Goal: Task Accomplishment & Management: Complete application form

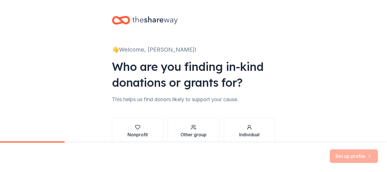
scroll to position [28, 0]
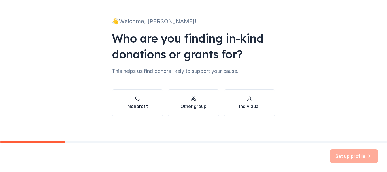
click at [145, 101] on div "button" at bounding box center [138, 99] width 20 height 6
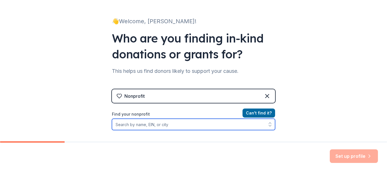
click at [168, 127] on input "Find your nonprofit" at bounding box center [193, 124] width 163 height 11
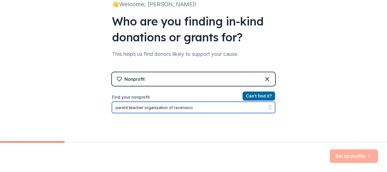
type input "parent teacher organization of [GEOGRAPHIC_DATA]"
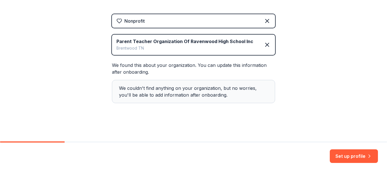
scroll to position [104, 0]
click at [357, 154] on button "Set up profile" at bounding box center [354, 156] width 48 height 14
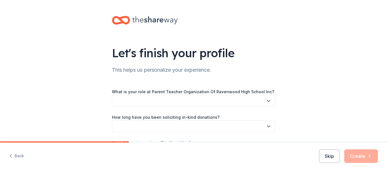
click at [190, 100] on button "button" at bounding box center [193, 101] width 163 height 12
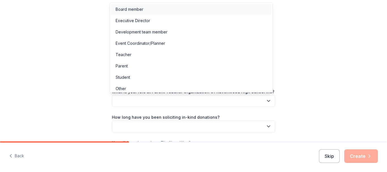
click at [126, 9] on div "Board member" at bounding box center [130, 9] width 28 height 7
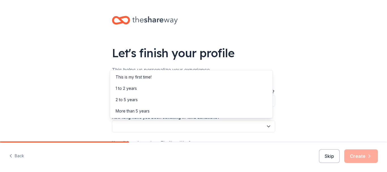
click at [171, 126] on button "button" at bounding box center [193, 127] width 163 height 12
click at [269, 53] on div "Let's finish your profile This helps us personalize your experience. What is yo…" at bounding box center [193, 92] width 181 height 185
click at [181, 126] on button "button" at bounding box center [193, 127] width 163 height 12
click at [130, 87] on div "1 to 2 years" at bounding box center [126, 88] width 21 height 7
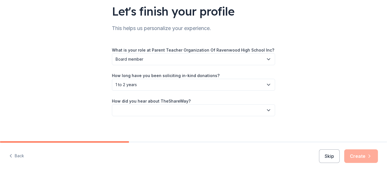
scroll to position [44, 0]
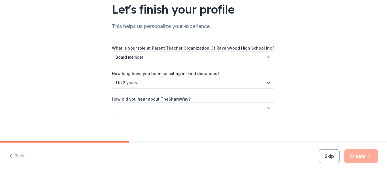
click at [150, 109] on button "button" at bounding box center [193, 108] width 163 height 12
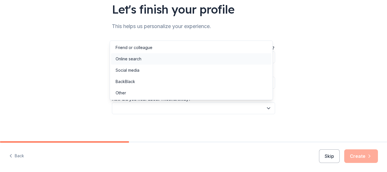
click at [130, 59] on div "Online search" at bounding box center [129, 59] width 26 height 7
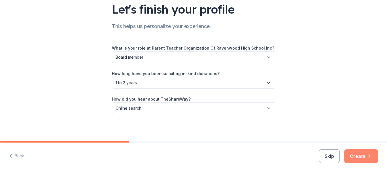
click at [367, 154] on button "Create" at bounding box center [362, 156] width 34 height 14
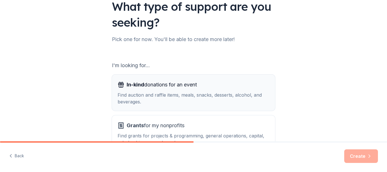
scroll to position [57, 0]
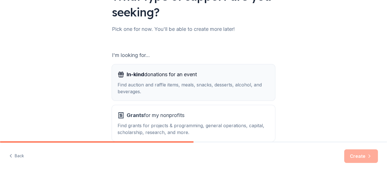
click at [211, 92] on div "Find auction and raffle items, meals, snacks, desserts, alcohol, and beverages." at bounding box center [194, 88] width 152 height 14
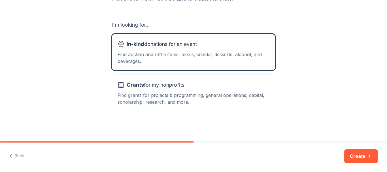
scroll to position [87, 0]
click at [359, 162] on button "Create" at bounding box center [362, 156] width 34 height 14
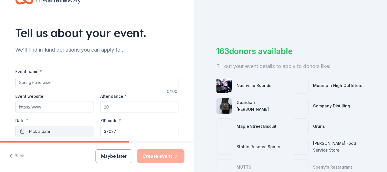
scroll to position [57, 0]
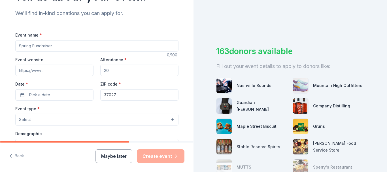
click at [66, 47] on input "Event name *" at bounding box center [96, 45] width 163 height 11
drag, startPoint x: 66, startPoint y: 47, endPoint x: 19, endPoint y: 52, distance: 47.9
click at [15, 52] on div "Event name * 0 /100 Event website Attendance * Date * Pick a date ZIP code * 37…" at bounding box center [96, 162] width 163 height 262
type input "S"
type input "TEAM 2028 Online Auction"
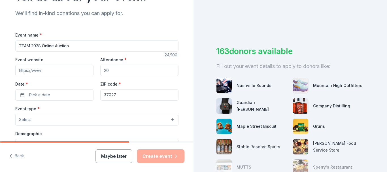
click at [126, 70] on input "Attendance *" at bounding box center [139, 70] width 78 height 11
drag, startPoint x: 126, startPoint y: 70, endPoint x: 107, endPoint y: 70, distance: 19.0
click at [107, 70] on input "Attendance *" at bounding box center [139, 70] width 78 height 11
drag, startPoint x: 107, startPoint y: 70, endPoint x: 97, endPoint y: 70, distance: 10.2
click at [97, 70] on div "Event website Attendance * Date * Pick a date ZIP code * 37027" at bounding box center [96, 78] width 163 height 45
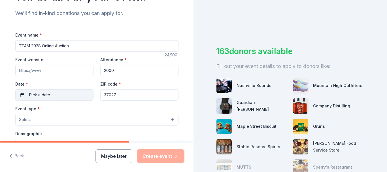
type input "2000"
click at [18, 96] on button "Pick a date" at bounding box center [54, 94] width 78 height 11
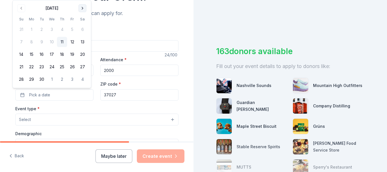
click at [80, 10] on button "Go to next month" at bounding box center [83, 8] width 8 height 8
click at [80, 22] on tbody "28 29 30 1 2 3 4 5 6 7 8 9 10 11 12 13 14 15 16 17 18 19 20 21 22 23 24 25 26 2…" at bounding box center [51, 53] width 71 height 62
click at [80, 10] on tbody "26 27 28 29 30 31 1 2 3 4 5 6 7 8 9 10 11 12 13 14 15 16 17 18 19 20 21 22 23 2…" at bounding box center [51, 47] width 71 height 75
click at [36, 124] on button "Select" at bounding box center [96, 120] width 163 height 12
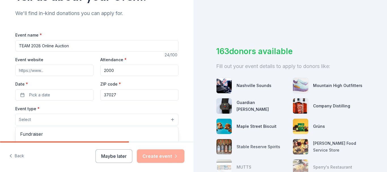
click at [38, 97] on div "Event name * TEAM 2028 Online Auction 24 /100 Event website Attendance * 2000 D…" at bounding box center [96, 162] width 163 height 262
click at [36, 97] on span "Pick a date" at bounding box center [39, 95] width 21 height 7
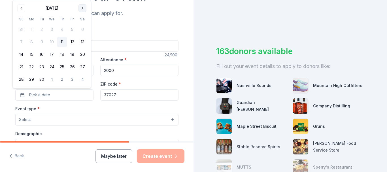
click at [83, 8] on button "Go to next month" at bounding box center [83, 8] width 8 height 8
click at [83, 8] on th "Sa" at bounding box center [82, 7] width 10 height 6
click at [42, 79] on button "2" at bounding box center [42, 79] width 10 height 10
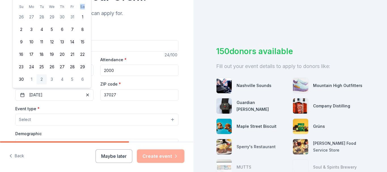
click at [43, 79] on button "2" at bounding box center [42, 79] width 10 height 10
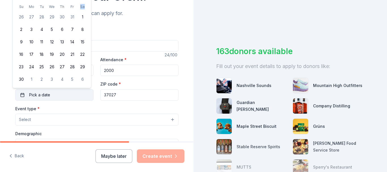
click at [62, 93] on button "Pick a date" at bounding box center [54, 94] width 78 height 11
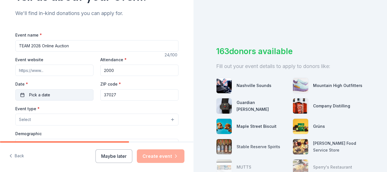
click at [22, 92] on button "Pick a date" at bounding box center [54, 94] width 78 height 11
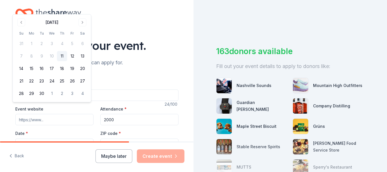
scroll to position [0, 0]
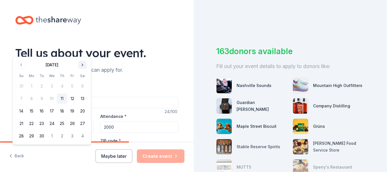
click at [83, 65] on button "Go to next month" at bounding box center [83, 65] width 8 height 8
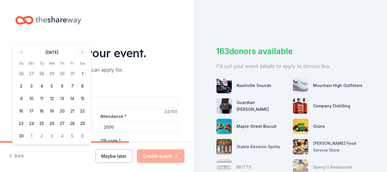
click at [83, 59] on div "[DATE] Su Mo Tu We Th Fr Sa 26 27 28 29 30 31 1 2 3 4 5 6 7 8 9 10 11 12 13 14 …" at bounding box center [51, 94] width 71 height 93
click at [82, 54] on button "Go to next month" at bounding box center [83, 52] width 8 height 8
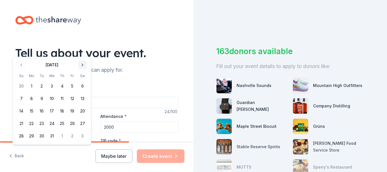
click at [83, 64] on button "Go to next month" at bounding box center [83, 65] width 8 height 8
click at [74, 123] on button "20" at bounding box center [72, 124] width 10 height 10
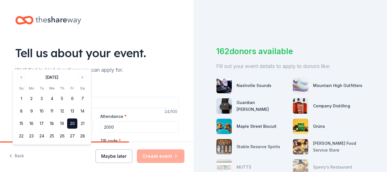
click at [108, 155] on button "Maybe later" at bounding box center [114, 156] width 37 height 14
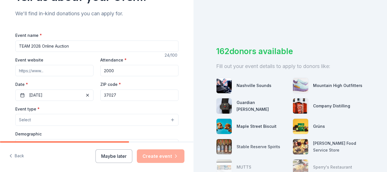
scroll to position [57, 0]
click at [54, 118] on button "Select" at bounding box center [96, 120] width 163 height 12
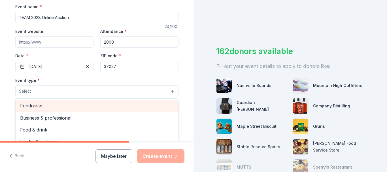
click at [35, 104] on span "Fundraiser" at bounding box center [97, 105] width 154 height 7
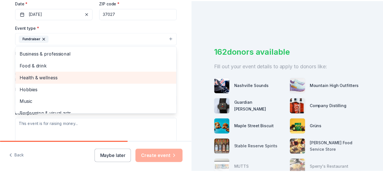
scroll to position [142, 0]
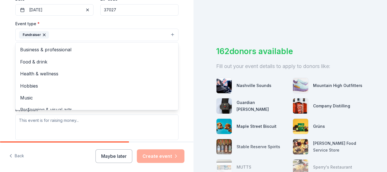
click at [0, 88] on div "Tell us about your event. We'll find in-kind donations you can apply for. Event…" at bounding box center [97, 47] width 194 height 378
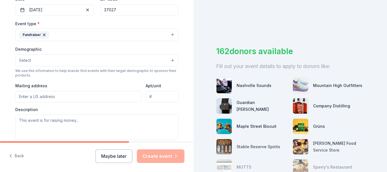
click at [29, 100] on input "Mailing address" at bounding box center [78, 96] width 126 height 11
click at [38, 63] on button "Select" at bounding box center [96, 60] width 163 height 12
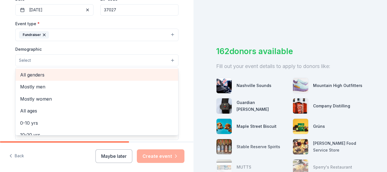
click at [35, 73] on span "All genders" at bounding box center [97, 74] width 154 height 7
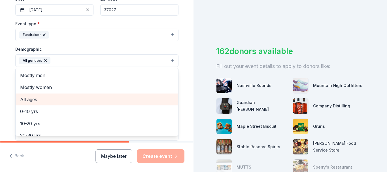
click at [29, 99] on span "All ages" at bounding box center [97, 99] width 154 height 7
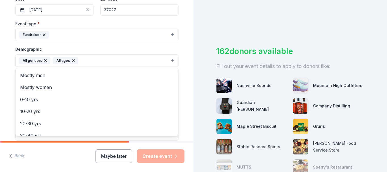
click at [72, 60] on icon "button" at bounding box center [73, 61] width 2 height 2
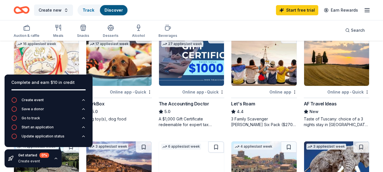
scroll to position [57, 0]
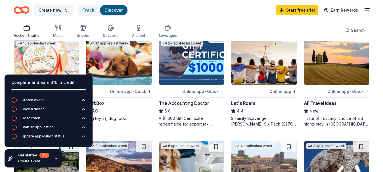
click at [22, 34] on div "Auction & raffle" at bounding box center [27, 35] width 26 height 5
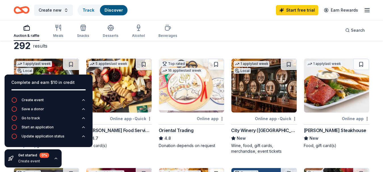
scroll to position [28, 0]
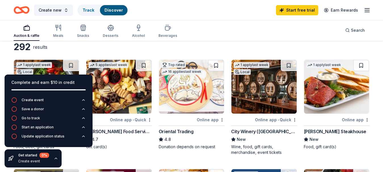
click at [325, 87] on img at bounding box center [336, 87] width 65 height 54
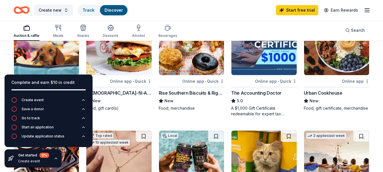
scroll to position [170, 0]
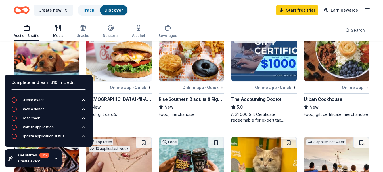
click at [58, 32] on div "Meals" at bounding box center [58, 31] width 10 height 14
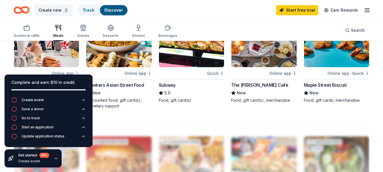
scroll to position [397, 0]
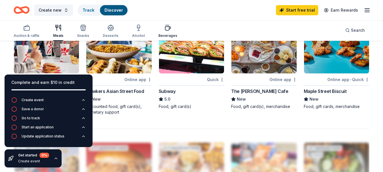
click at [167, 29] on icon "button" at bounding box center [167, 27] width 7 height 7
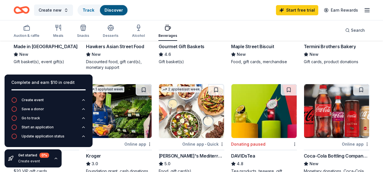
scroll to position [142, 0]
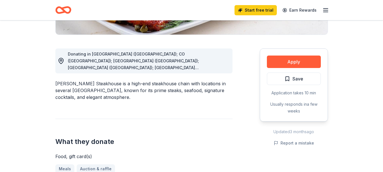
scroll to position [142, 0]
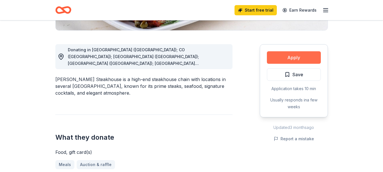
click at [286, 56] on button "Apply" at bounding box center [294, 57] width 54 height 12
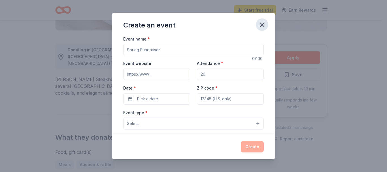
click at [263, 26] on icon "button" at bounding box center [262, 25] width 8 height 8
